Goal: Task Accomplishment & Management: Manage account settings

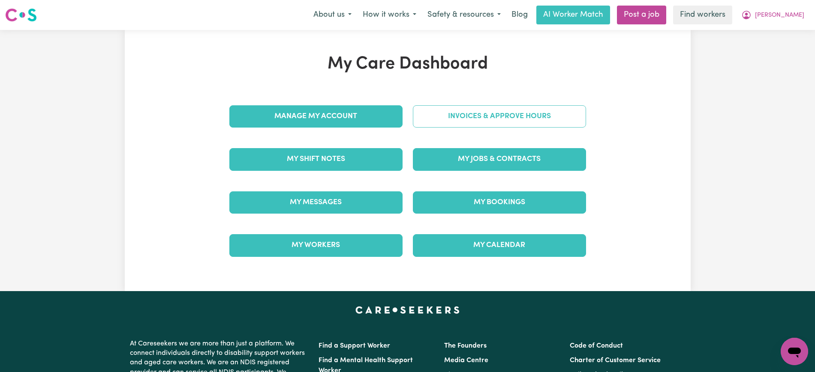
click at [421, 124] on div "Invoices & Approve Hours" at bounding box center [499, 116] width 183 height 43
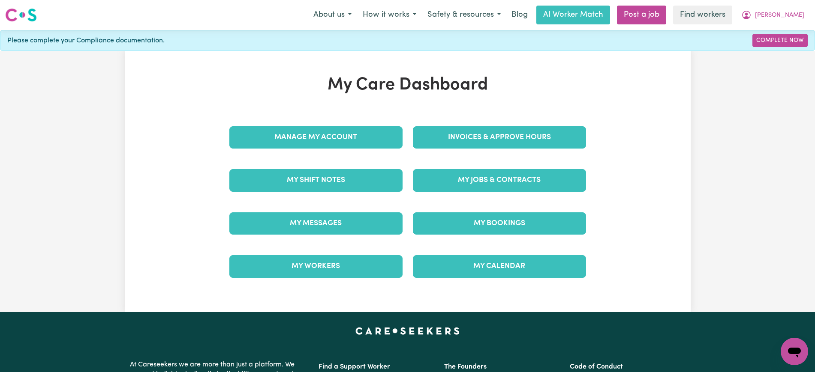
click at [354, 156] on div "Manage My Account" at bounding box center [315, 137] width 183 height 43
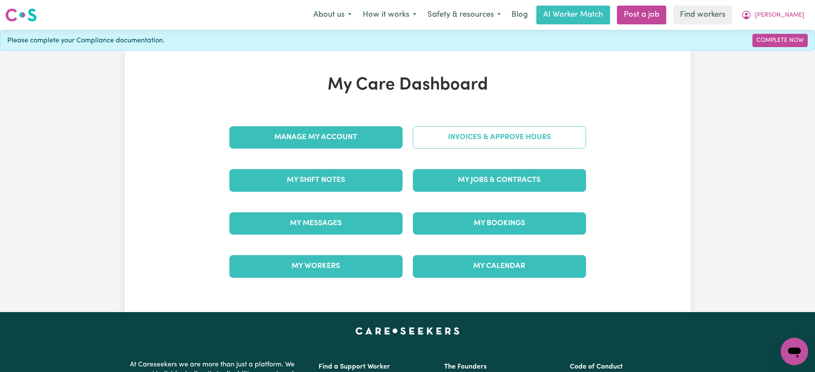
click at [425, 136] on link "Invoices & Approve Hours" at bounding box center [499, 137] width 173 height 22
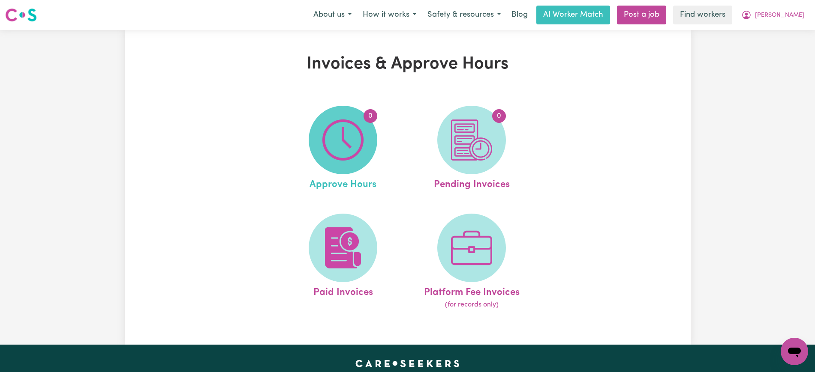
drag, startPoint x: 424, startPoint y: 136, endPoint x: 344, endPoint y: 141, distance: 80.3
click at [344, 141] on img at bounding box center [342, 140] width 41 height 41
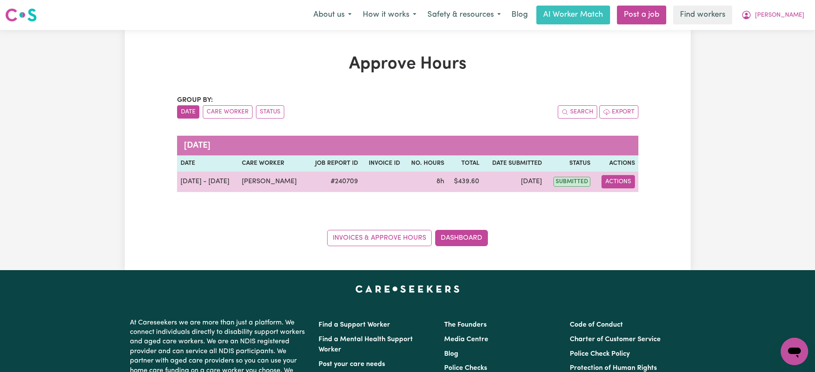
drag, startPoint x: 611, startPoint y: 185, endPoint x: 620, endPoint y: 186, distance: 9.6
click at [612, 185] on button "Actions" at bounding box center [617, 181] width 33 height 13
click at [627, 198] on link "View Job Report" at bounding box center [638, 201] width 73 height 17
select select "pm"
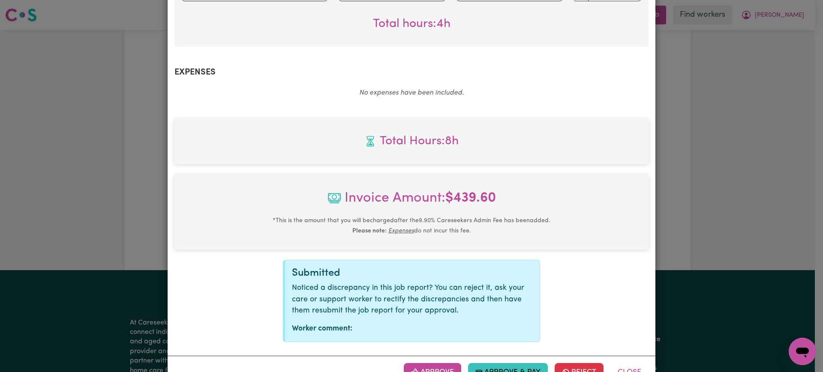
scroll to position [405, 0]
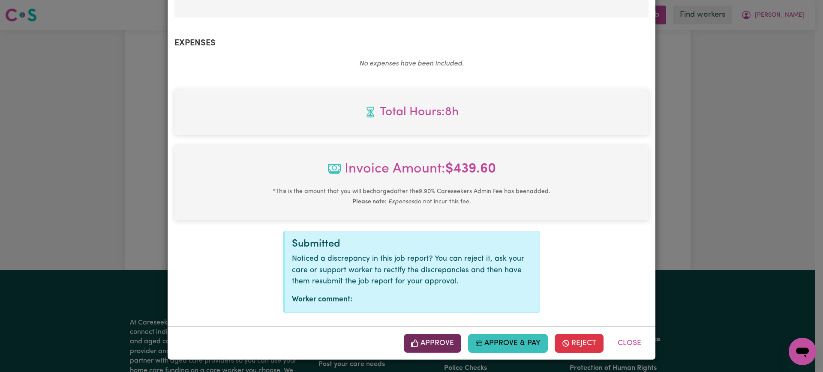
click at [432, 344] on button "Approve" at bounding box center [432, 343] width 57 height 19
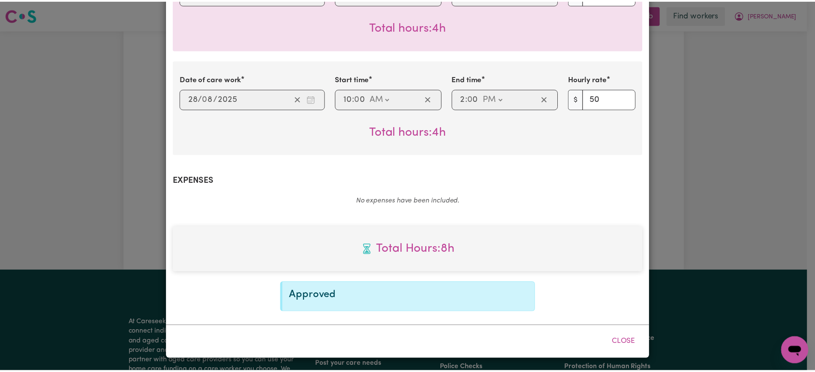
scroll to position [267, 0]
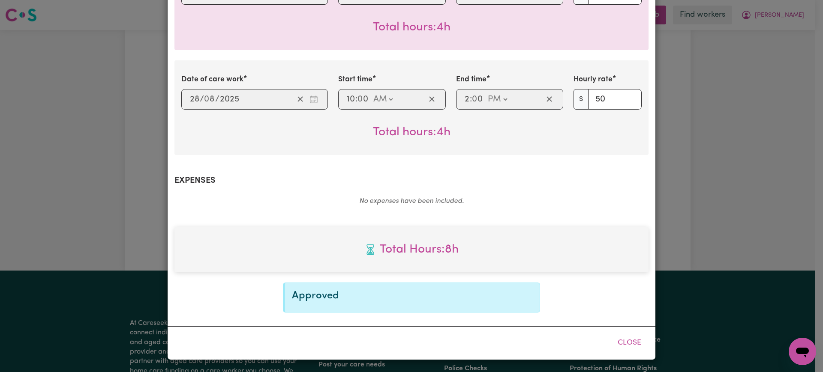
click at [717, 171] on div "Job Report # 240709 - [PERSON_NAME] Summary Job report # 240709 Client name: [P…" at bounding box center [411, 186] width 823 height 372
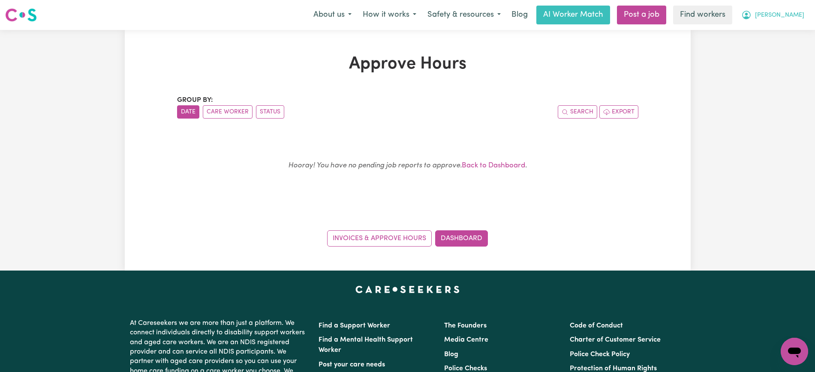
click at [747, 14] on icon "My Account" at bounding box center [746, 14] width 3 height 3
click at [783, 54] on link "Logout" at bounding box center [775, 49] width 68 height 16
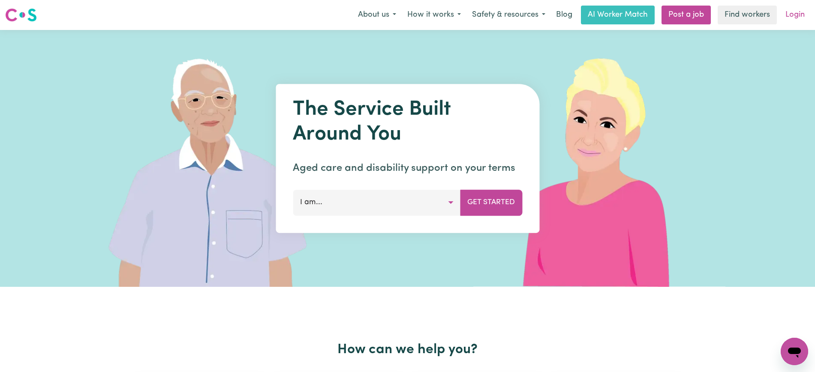
click at [795, 9] on link "Login" at bounding box center [795, 15] width 30 height 19
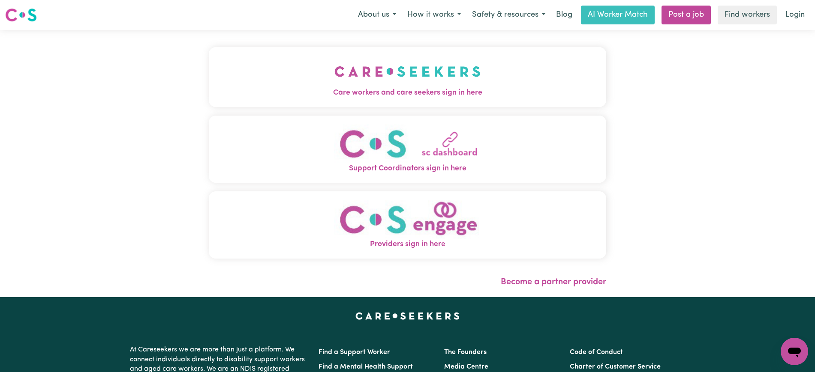
click at [251, 89] on span "Care workers and care seekers sign in here" at bounding box center [407, 92] width 397 height 11
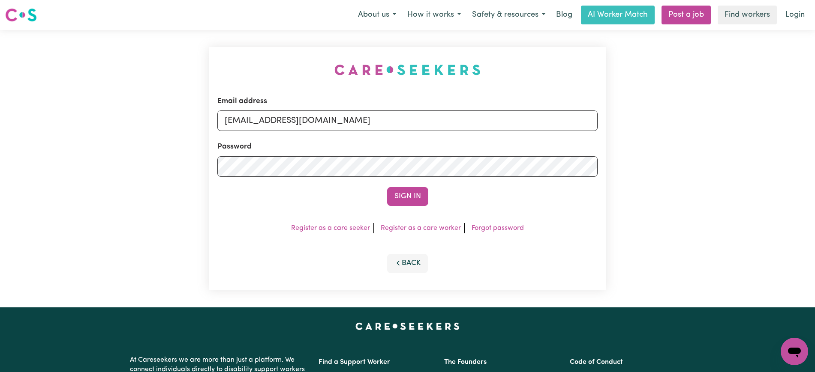
click at [206, 67] on div "Email address [EMAIL_ADDRESS][DOMAIN_NAME] Password Sign In Register as a care …" at bounding box center [408, 169] width 408 height 278
drag, startPoint x: 269, startPoint y: 122, endPoint x: 529, endPoint y: 121, distance: 260.6
click at [529, 121] on input "[EMAIL_ADDRESS][DOMAIN_NAME]" at bounding box center [407, 121] width 380 height 21
paste input "ConZaravinosHCP"
type input "[EMAIL_ADDRESS][DOMAIN_NAME]"
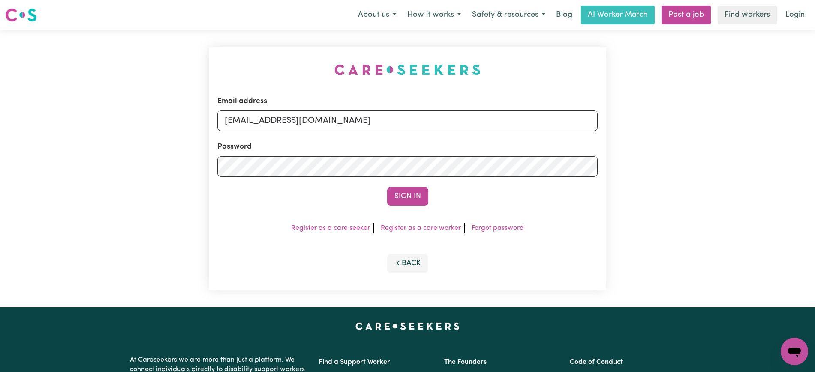
click at [279, 54] on div "Email address [EMAIL_ADDRESS][DOMAIN_NAME] Password Sign In Register as a care …" at bounding box center [407, 168] width 397 height 243
drag, startPoint x: 405, startPoint y: 194, endPoint x: 414, endPoint y: 180, distance: 16.7
click at [405, 195] on button "Sign In" at bounding box center [407, 196] width 41 height 19
